Goal: Information Seeking & Learning: Learn about a topic

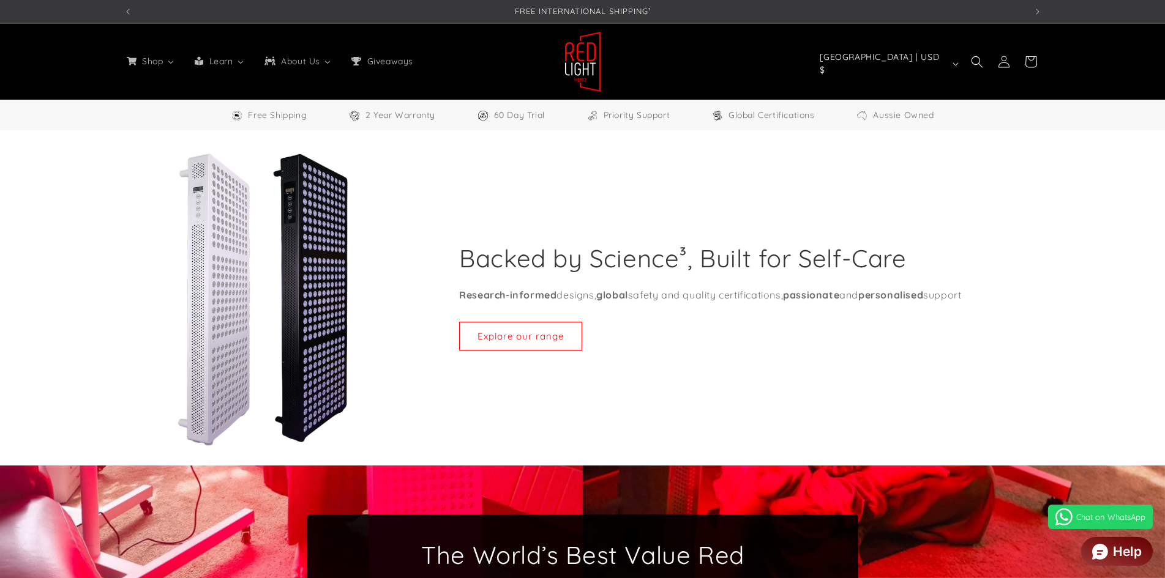
select select "*****"
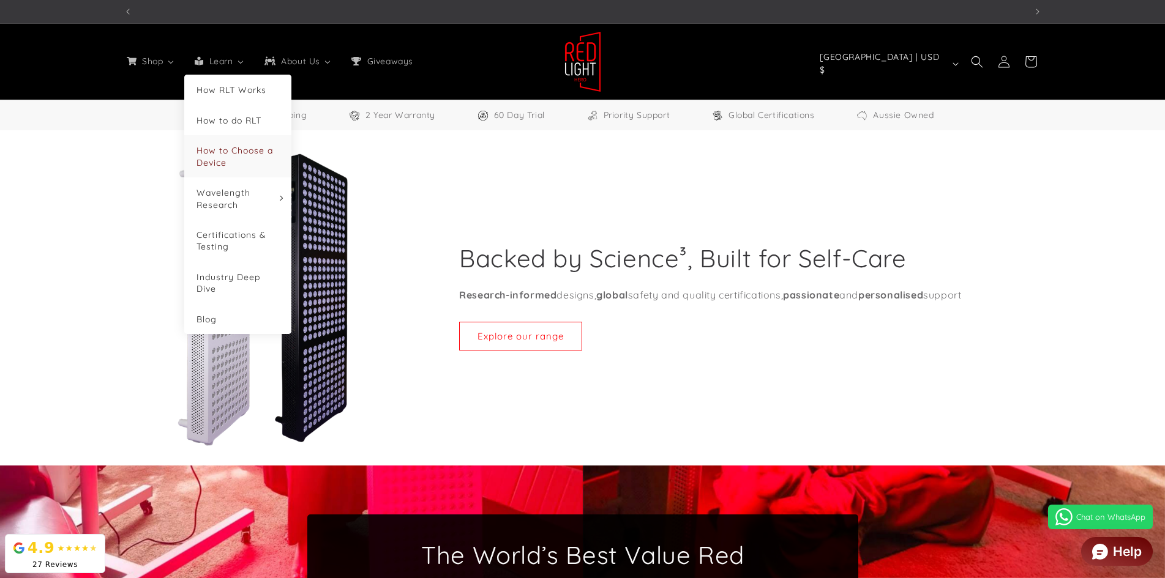
scroll to position [0, 2706]
click at [222, 317] on link "Blog" at bounding box center [237, 319] width 83 height 12
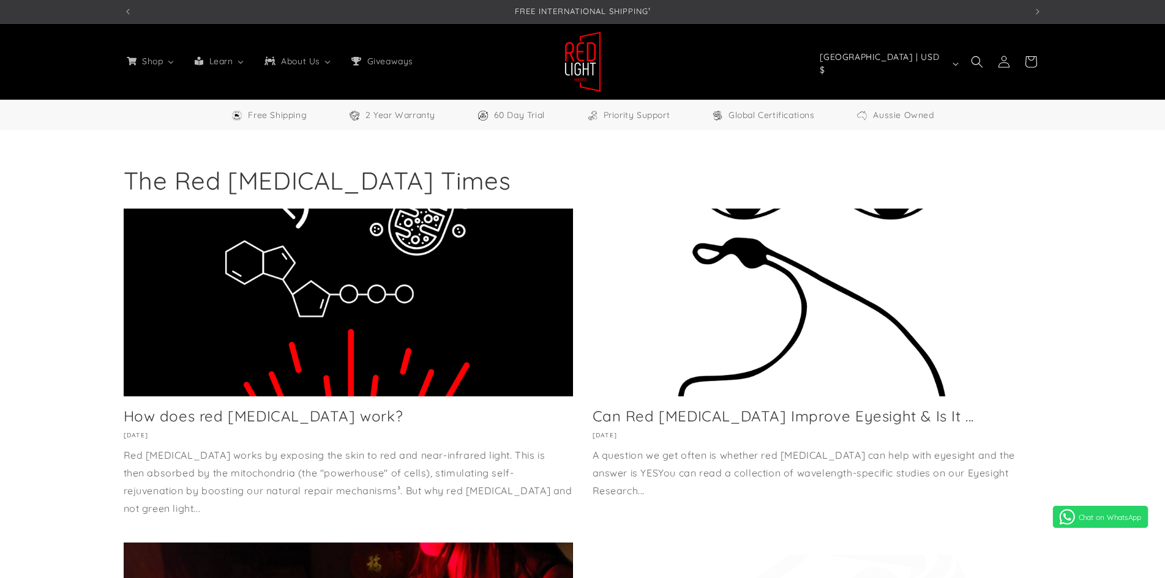
select select "*****"
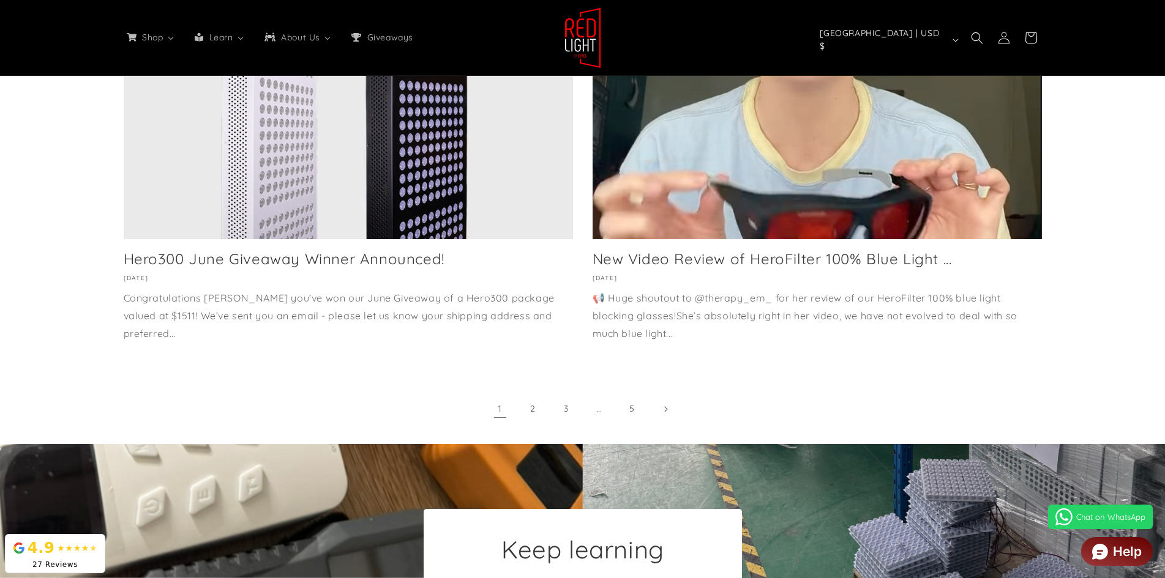
scroll to position [918, 0]
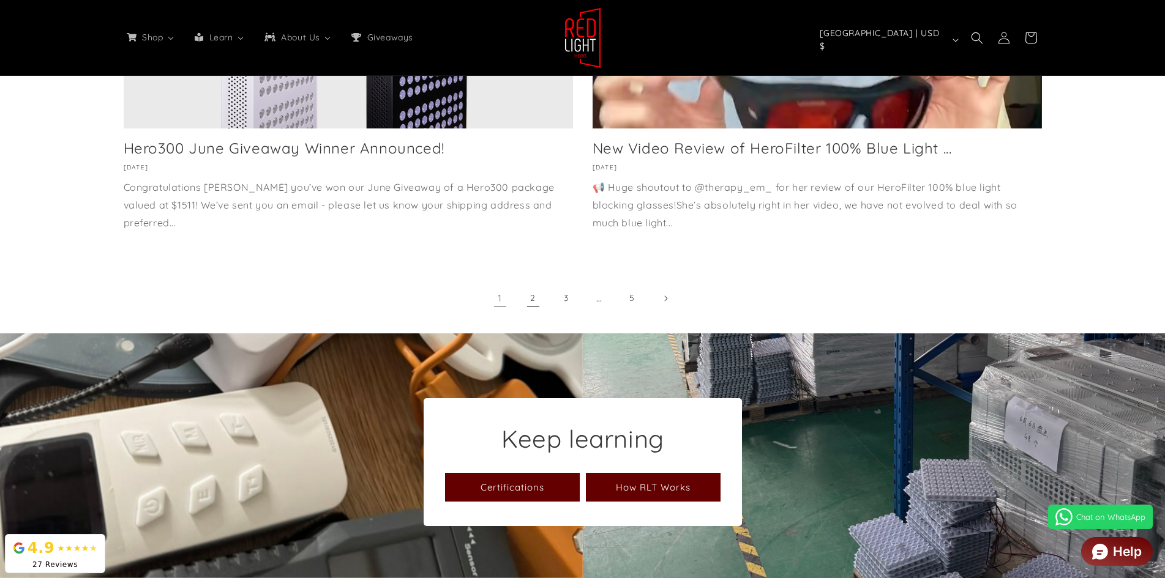
click at [529, 299] on link "2" at bounding box center [533, 298] width 27 height 27
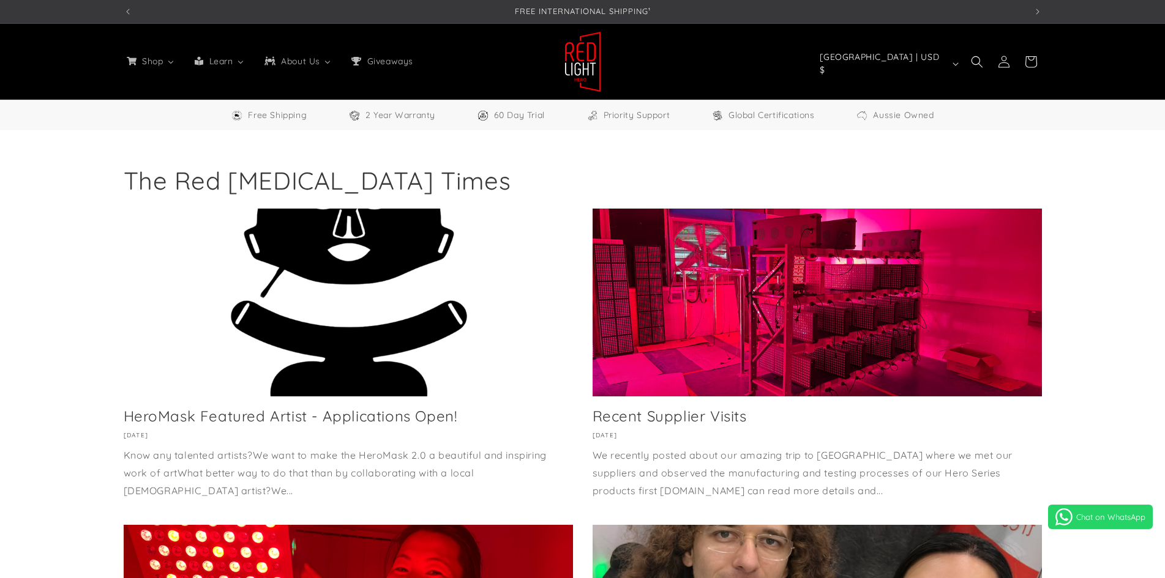
select select "*****"
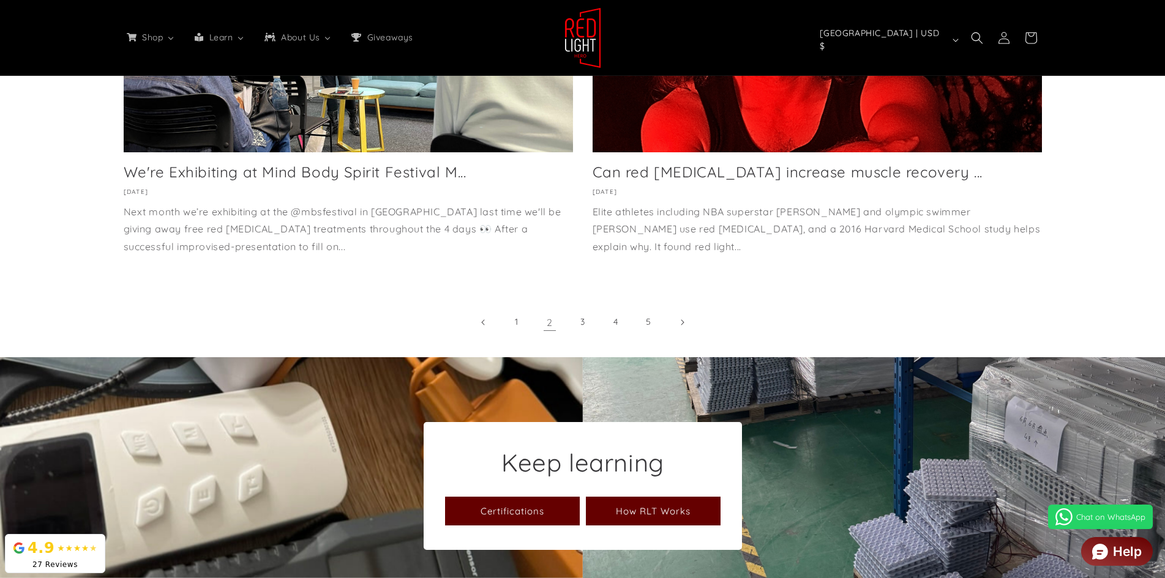
scroll to position [979, 0]
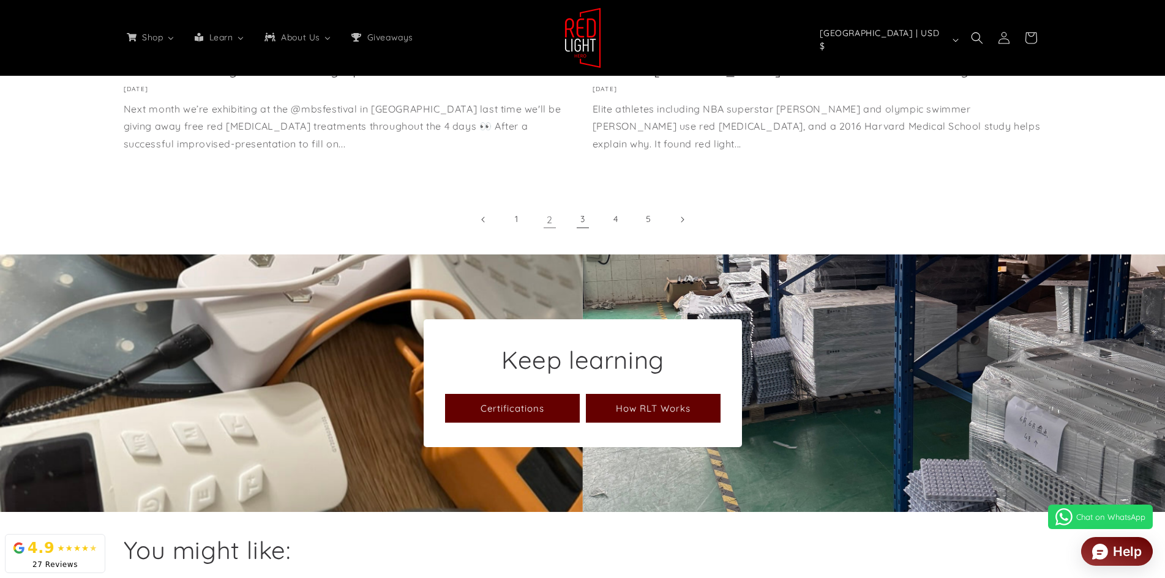
click at [578, 206] on link "3" at bounding box center [582, 219] width 27 height 27
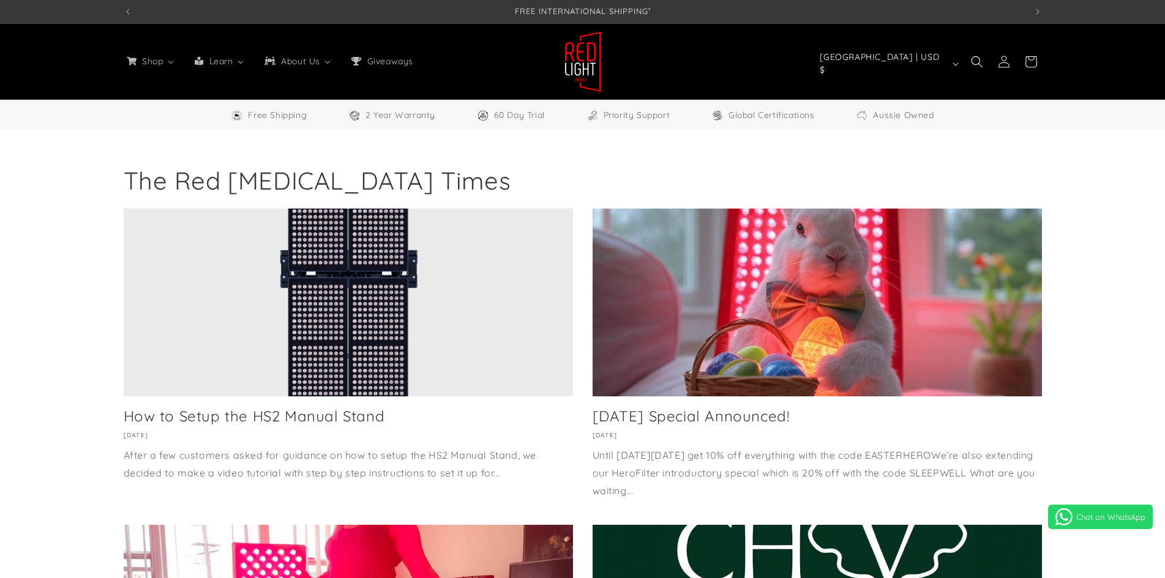
select select "*****"
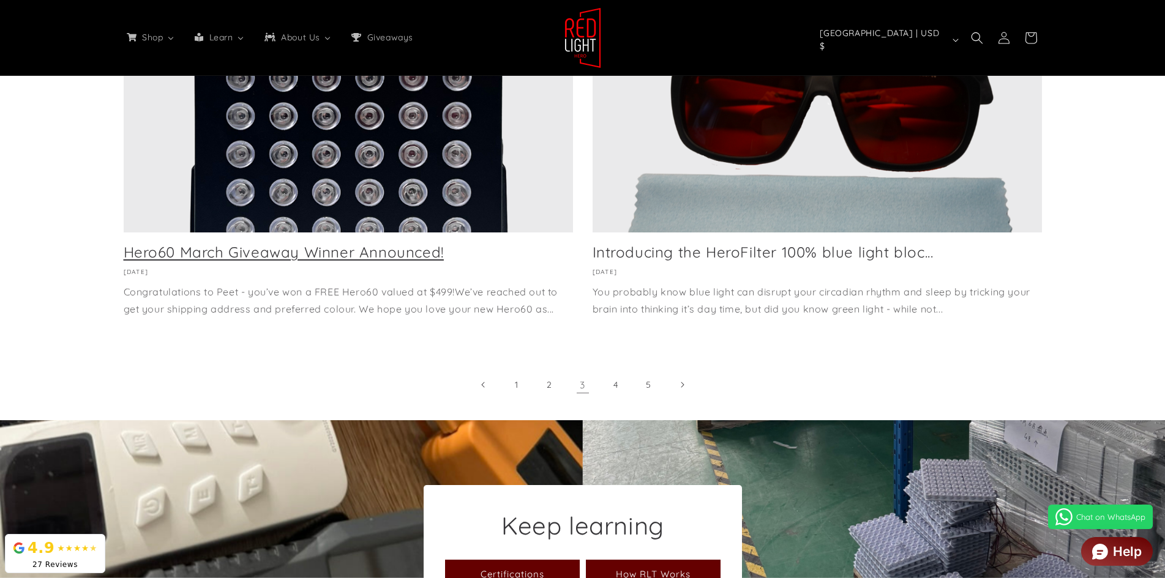
scroll to position [796, 0]
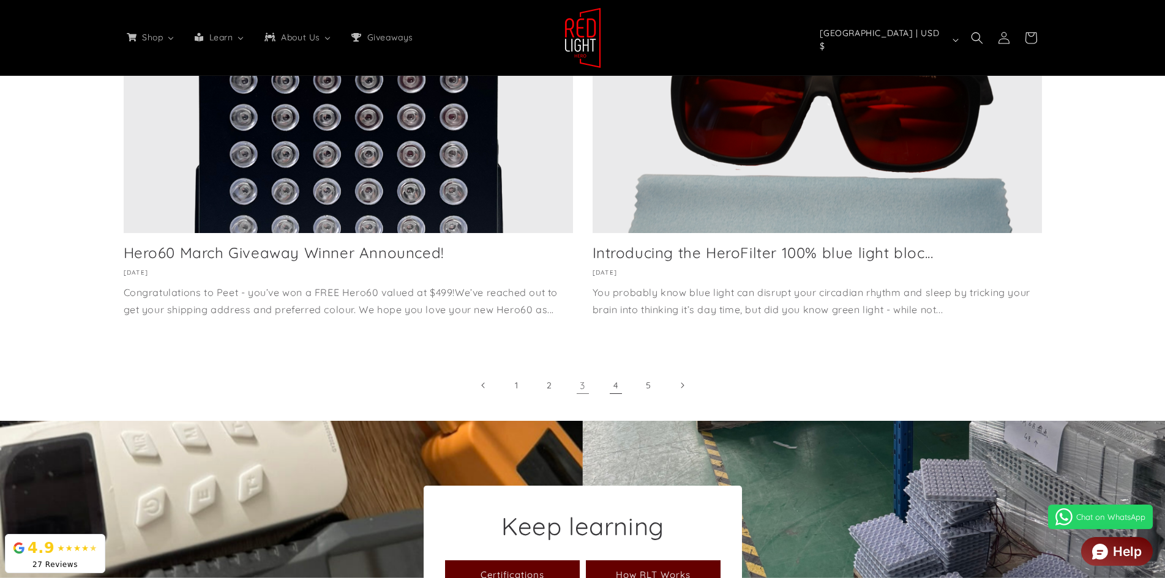
click at [614, 372] on link "4" at bounding box center [615, 385] width 27 height 27
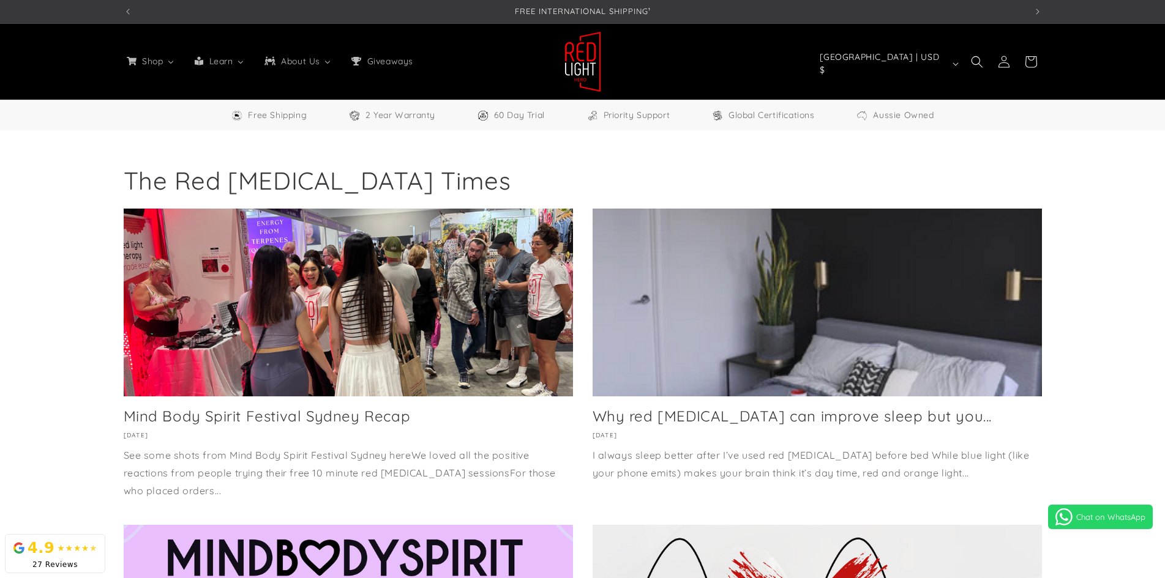
select select "*****"
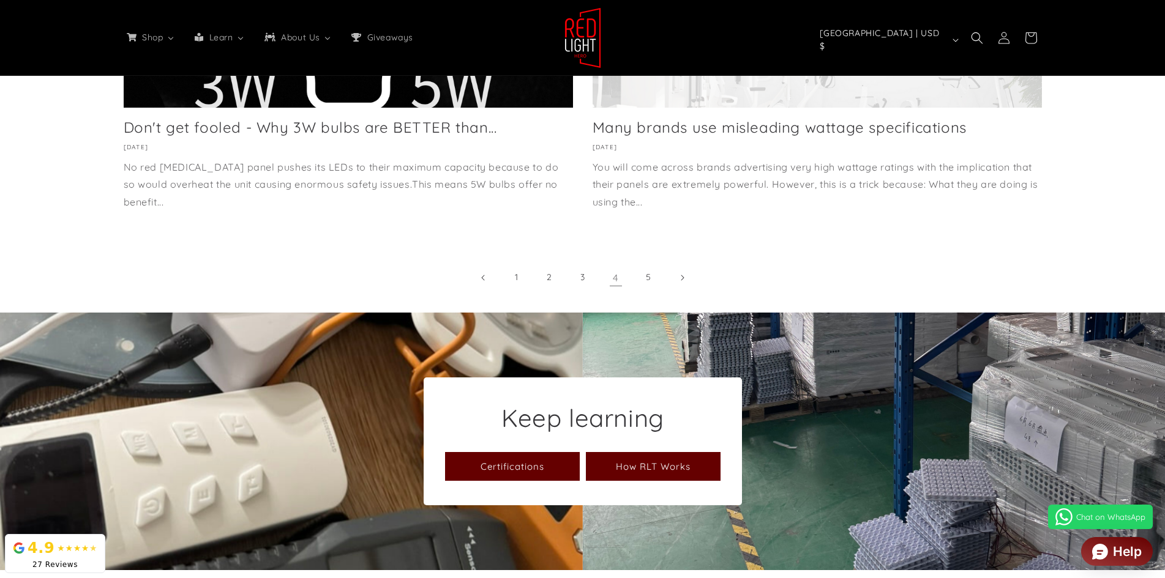
scroll to position [796, 0]
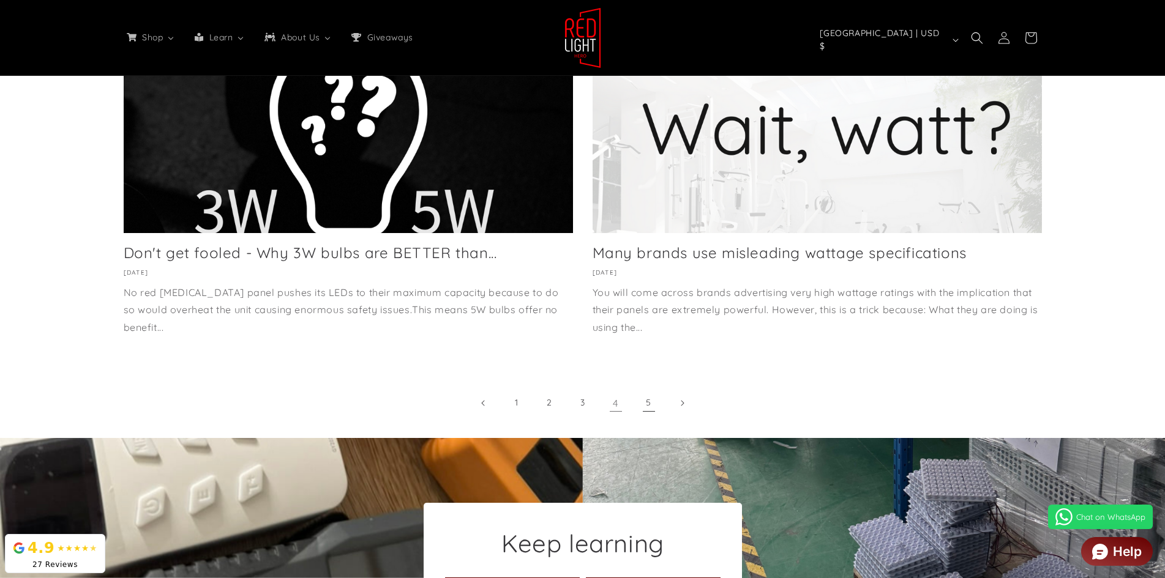
click at [648, 403] on link "5" at bounding box center [648, 403] width 27 height 27
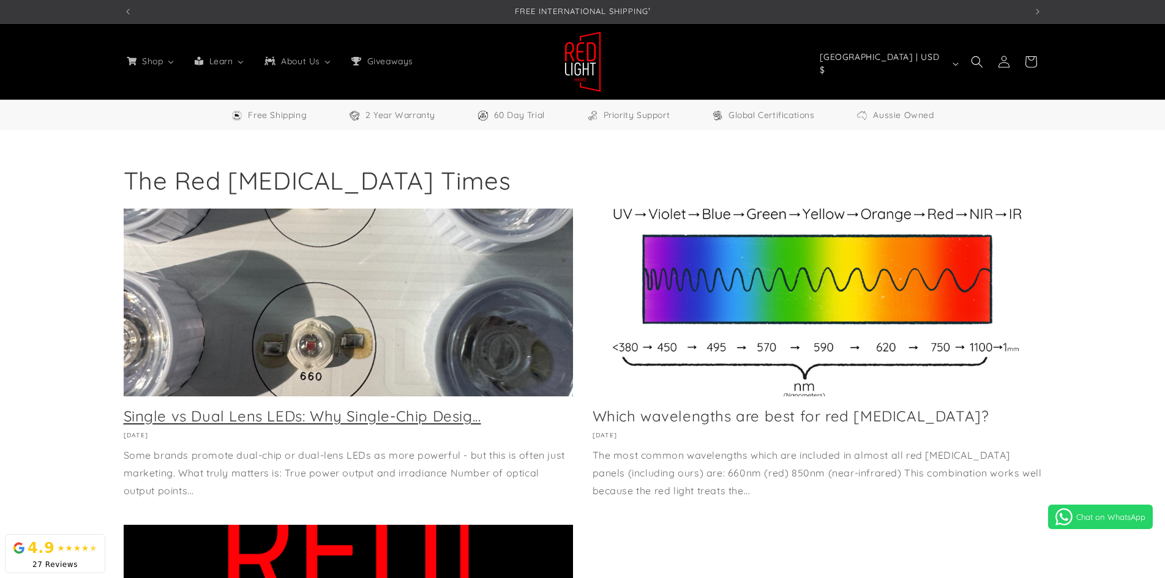
select select "*****"
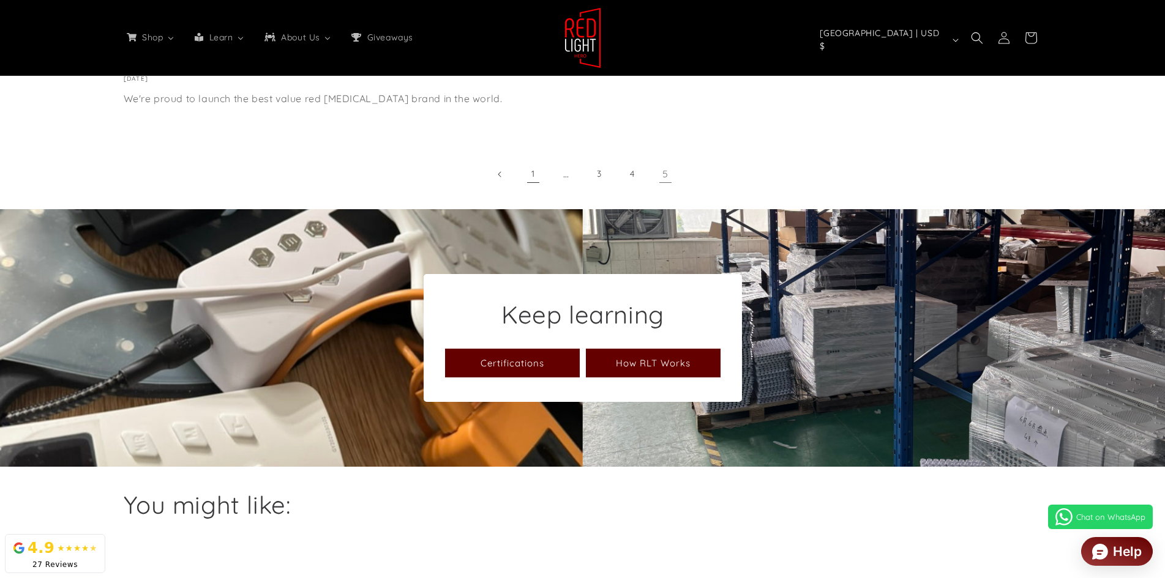
scroll to position [0, 902]
click at [535, 175] on link "1" at bounding box center [533, 174] width 27 height 27
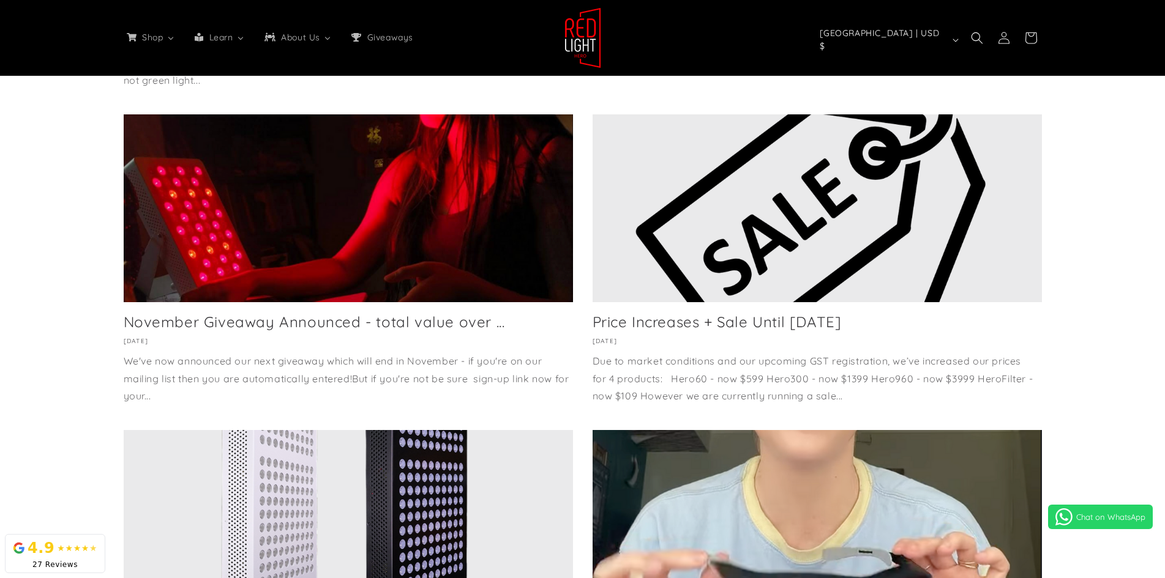
select select "*****"
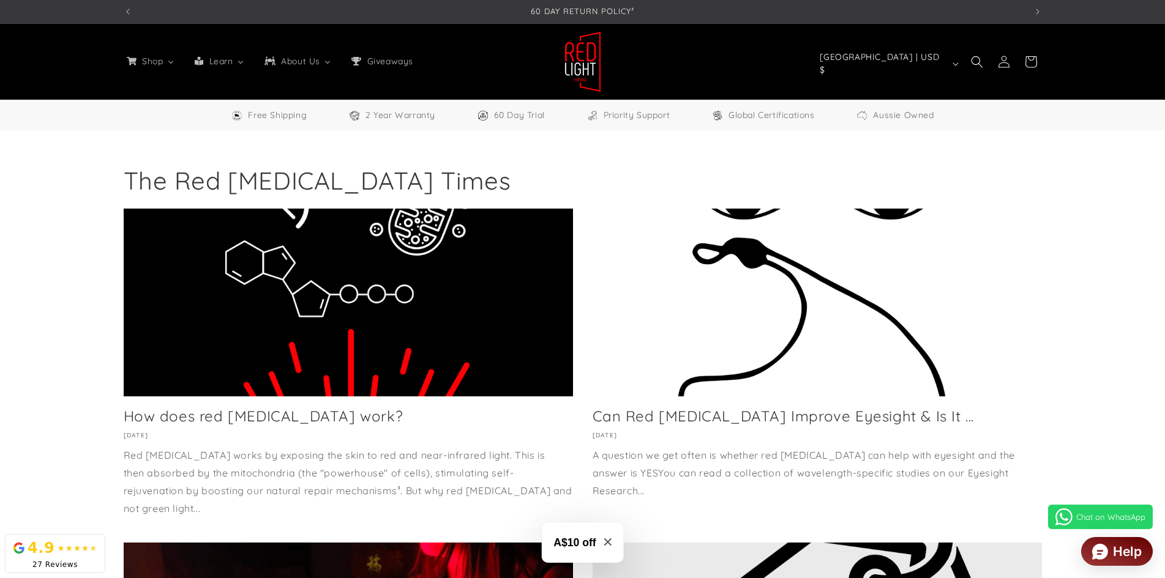
click at [606, 542] on icon "Close modal" at bounding box center [607, 542] width 7 height 7
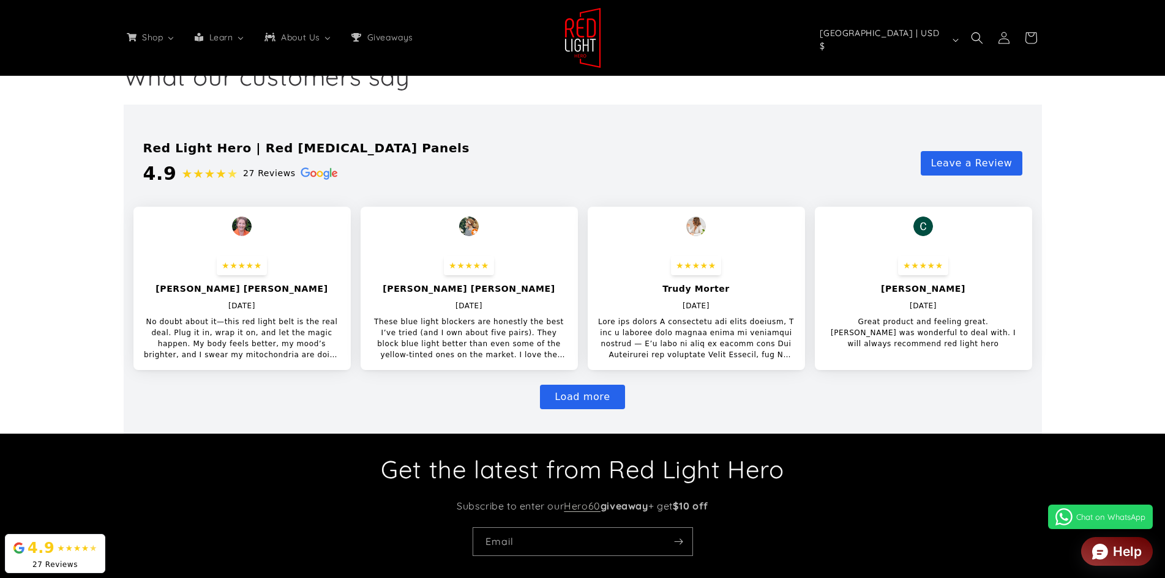
scroll to position [0, 2706]
click at [572, 404] on button "Load more" at bounding box center [582, 397] width 84 height 24
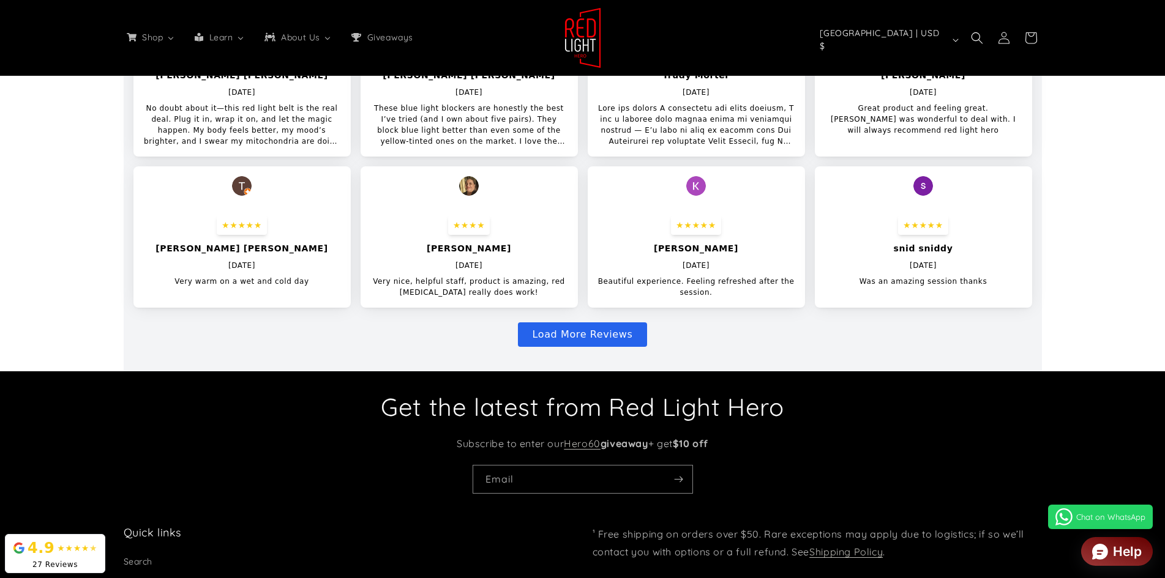
scroll to position [2142, 0]
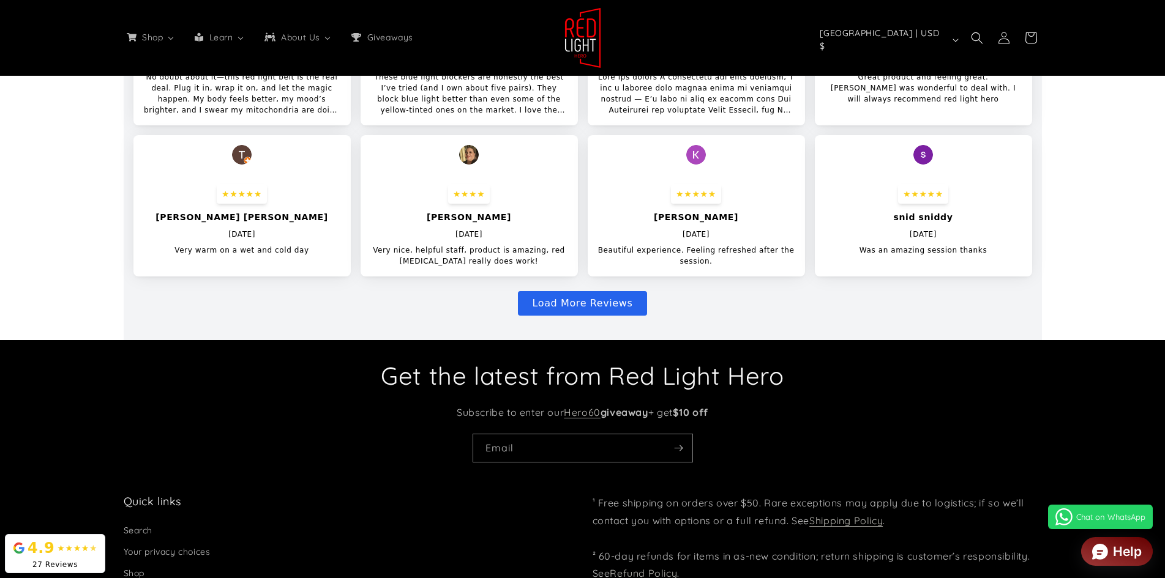
click at [610, 309] on button "Load More Reviews" at bounding box center [583, 303] width 130 height 24
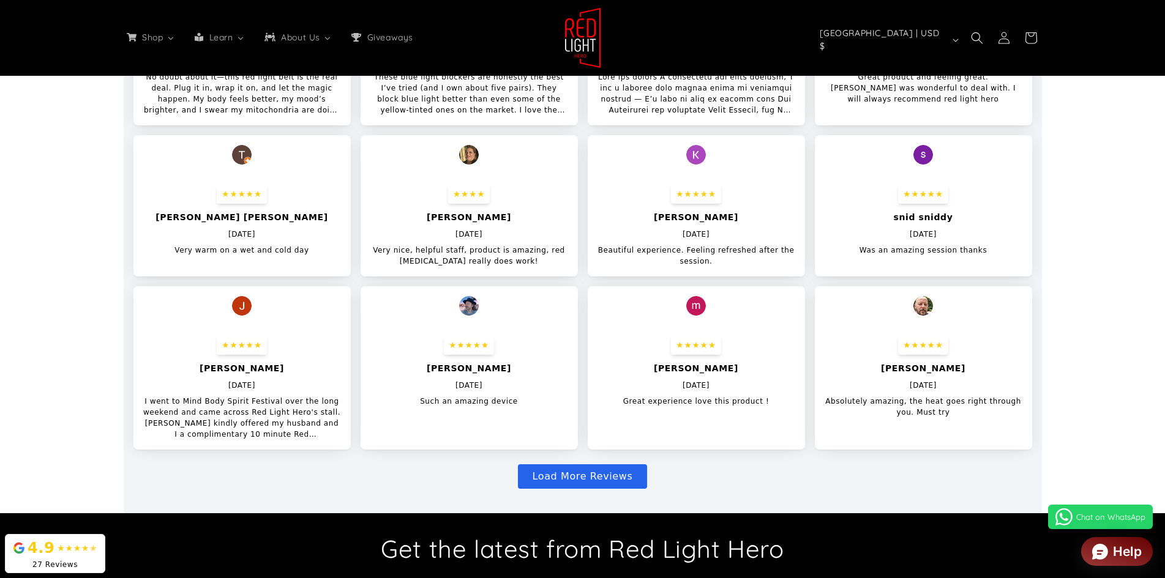
scroll to position [0, 0]
click at [597, 480] on button "Load More Reviews" at bounding box center [583, 477] width 130 height 24
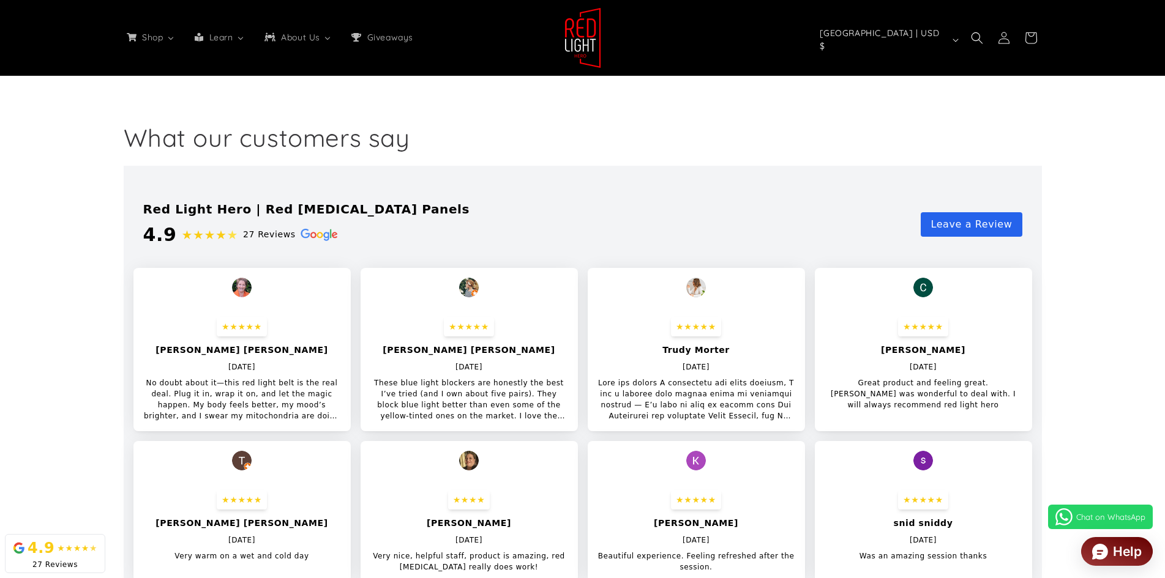
scroll to position [0, 902]
drag, startPoint x: 145, startPoint y: 382, endPoint x: 328, endPoint y: 427, distance: 188.5
click at [328, 427] on div "★★★★★ [PERSON_NAME] [PERSON_NAME] [DATE] No doubt about it—this red light belt …" at bounding box center [241, 369] width 217 height 124
click at [26, 53] on sticky-header "Shop All Products Shop our entire collection Panels & Stands 3 sizes available …" at bounding box center [582, 38] width 1165 height 76
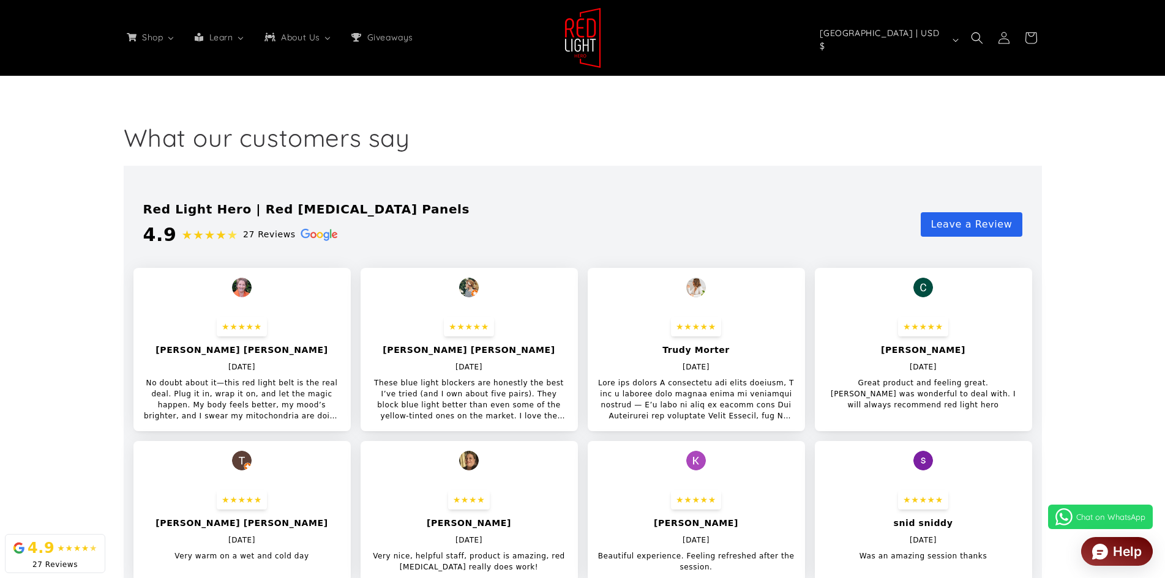
drag, startPoint x: 367, startPoint y: 382, endPoint x: 561, endPoint y: 417, distance: 197.1
click at [561, 417] on div "★★★★★ [PERSON_NAME] [PERSON_NAME] [DATE] These blue light blockers are honestly…" at bounding box center [468, 369] width 217 height 124
click at [138, 354] on div "★★★★★ [PERSON_NAME] [PERSON_NAME] [DATE] No doubt about it—this red light belt …" at bounding box center [241, 369] width 217 height 124
drag, startPoint x: 596, startPoint y: 384, endPoint x: 789, endPoint y: 419, distance: 196.5
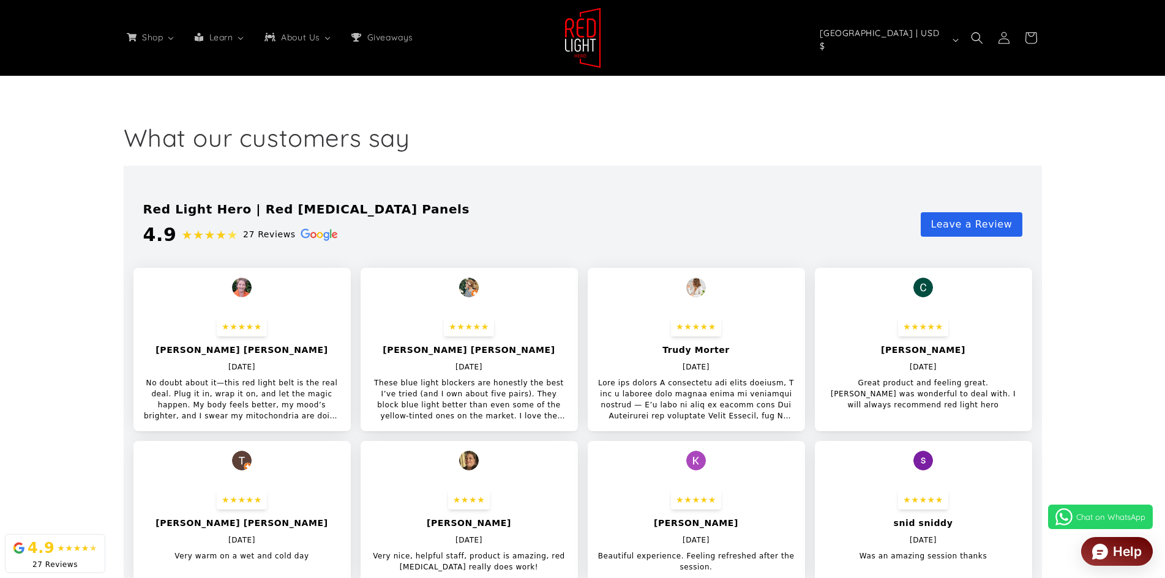
click at [789, 419] on div "★★★★★ [PERSON_NAME] [DATE]" at bounding box center [696, 369] width 217 height 124
click at [1112, 379] on section at bounding box center [582, 579] width 1165 height 827
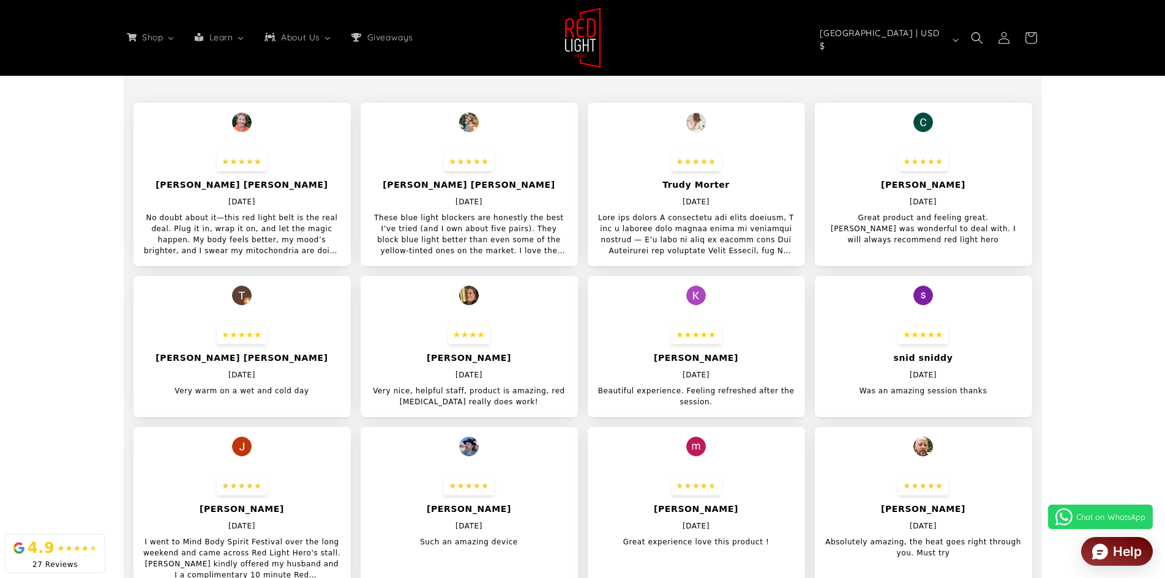
scroll to position [2326, 0]
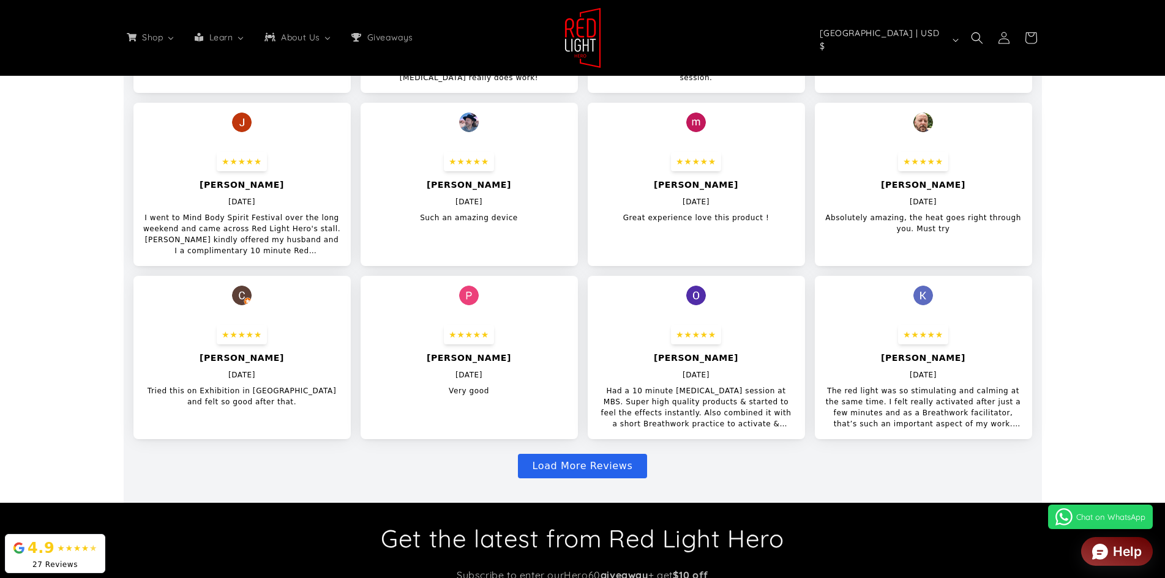
drag, startPoint x: 606, startPoint y: 390, endPoint x: 788, endPoint y: 428, distance: 186.3
click at [788, 428] on p "Had a 10 minute [MEDICAL_DATA] session at MBS. Super high quality products & st…" at bounding box center [696, 408] width 198 height 44
click at [877, 476] on div "Load More Reviews" at bounding box center [582, 466] width 898 height 24
